Goal: Information Seeking & Learning: Check status

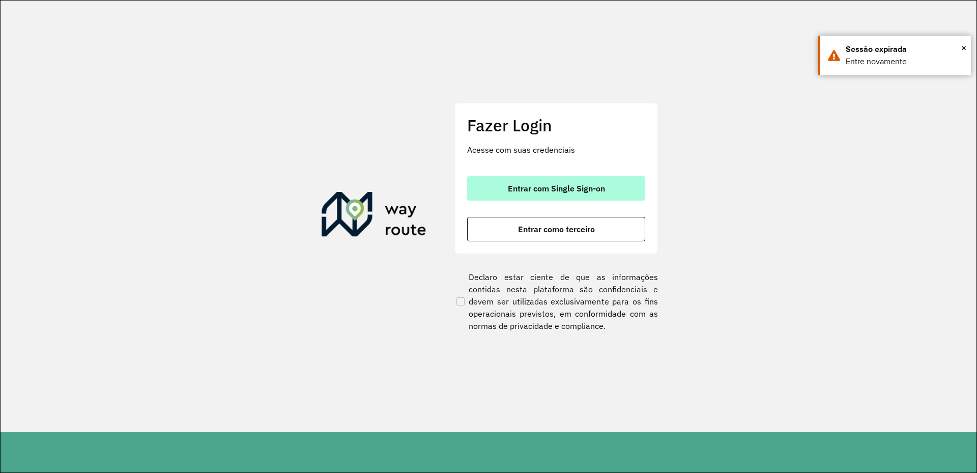
drag, startPoint x: 570, startPoint y: 190, endPoint x: 569, endPoint y: 184, distance: 5.7
click at [570, 190] on span "Entrar com Single Sign-on" at bounding box center [556, 188] width 97 height 8
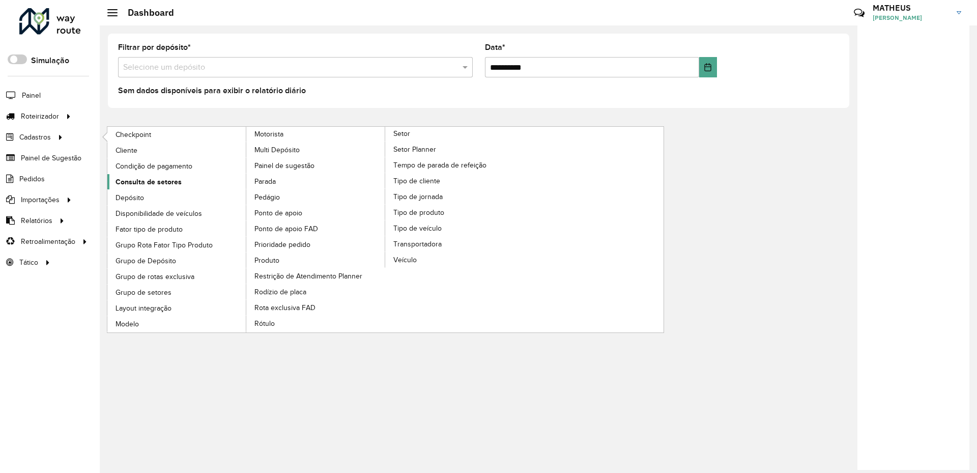
click at [137, 181] on span "Consulta de setores" at bounding box center [149, 182] width 66 height 11
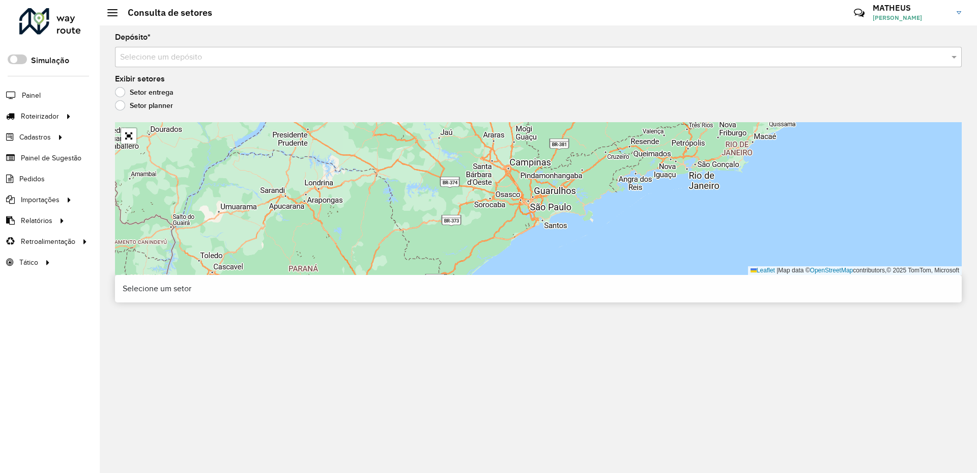
click at [204, 64] on div "Selecione um depósito" at bounding box center [538, 57] width 847 height 20
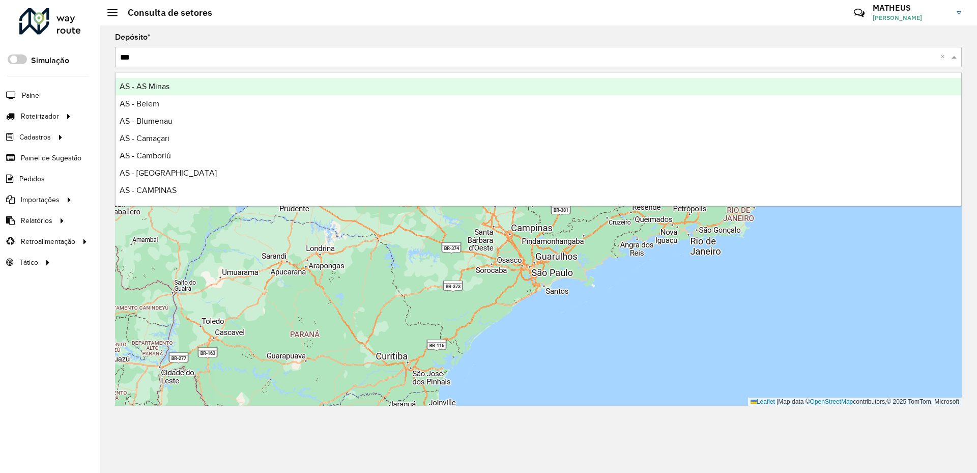
type input "****"
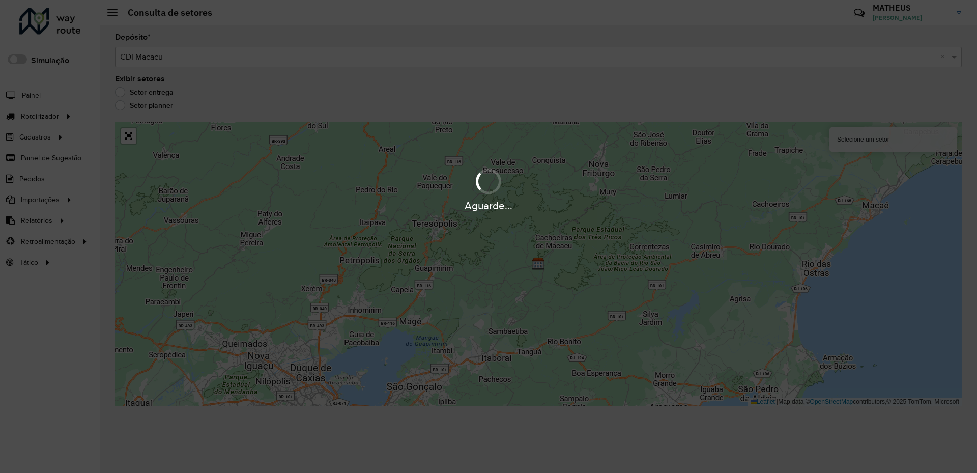
drag, startPoint x: 429, startPoint y: 368, endPoint x: 245, endPoint y: 193, distance: 253.5
click at [245, 193] on div "Aguarde..." at bounding box center [488, 189] width 977 height 48
drag, startPoint x: 737, startPoint y: 439, endPoint x: 493, endPoint y: 186, distance: 351.0
click at [493, 186] on div at bounding box center [489, 181] width 28 height 28
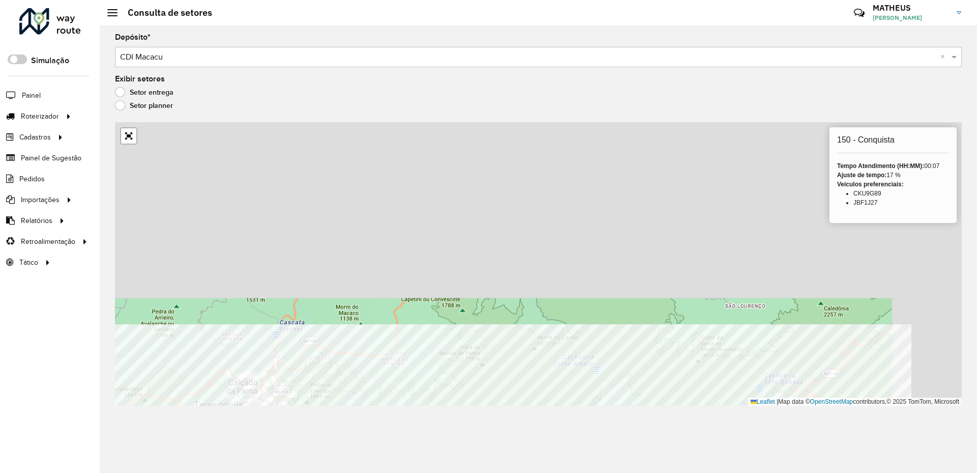
click at [454, 457] on div "Depósito * Selecione um depósito × CDI Macacu × Exibir setores Setor entrega Se…" at bounding box center [539, 248] width 878 height 447
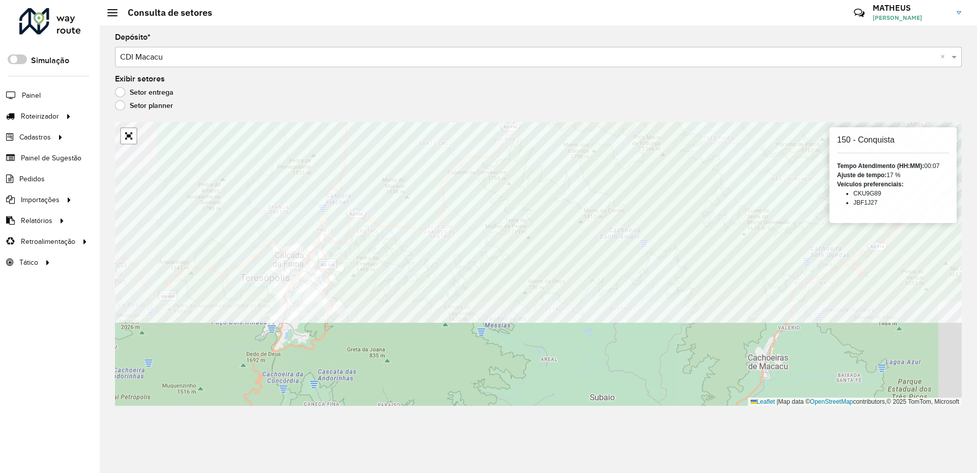
click at [436, 99] on formly-group "Depósito * Selecione um depósito × CDI Macacu × Exibir setores Setor entrega Se…" at bounding box center [538, 220] width 847 height 372
